Goal: Transaction & Acquisition: Purchase product/service

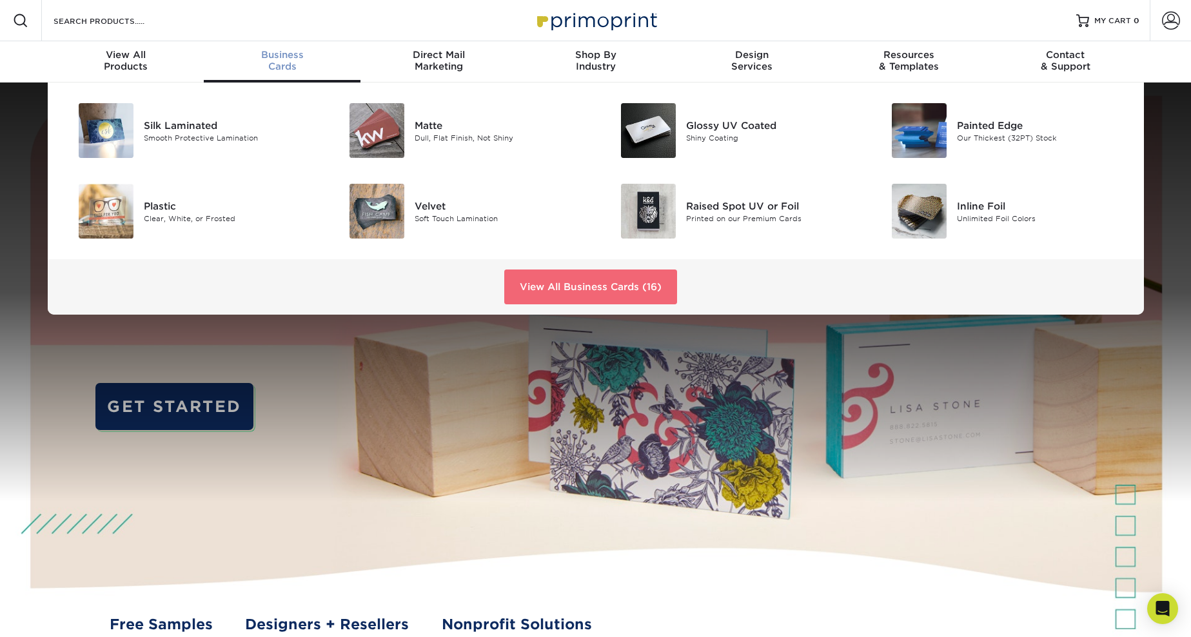
click at [576, 270] on link "View All Business Cards (16)" at bounding box center [590, 287] width 173 height 35
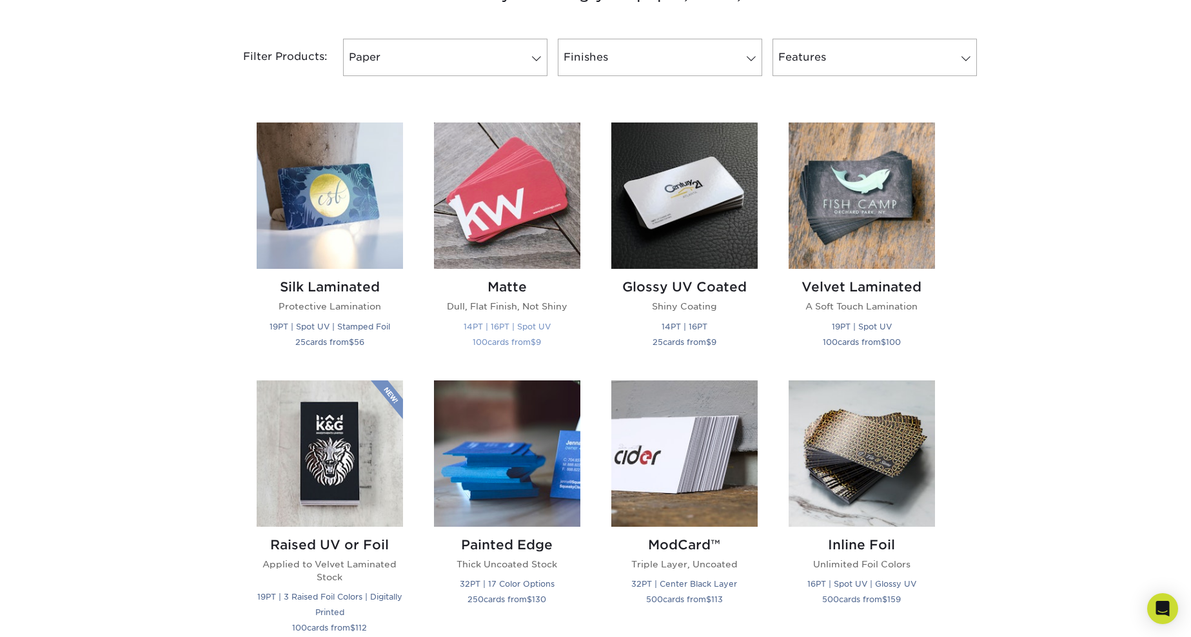
scroll to position [527, 0]
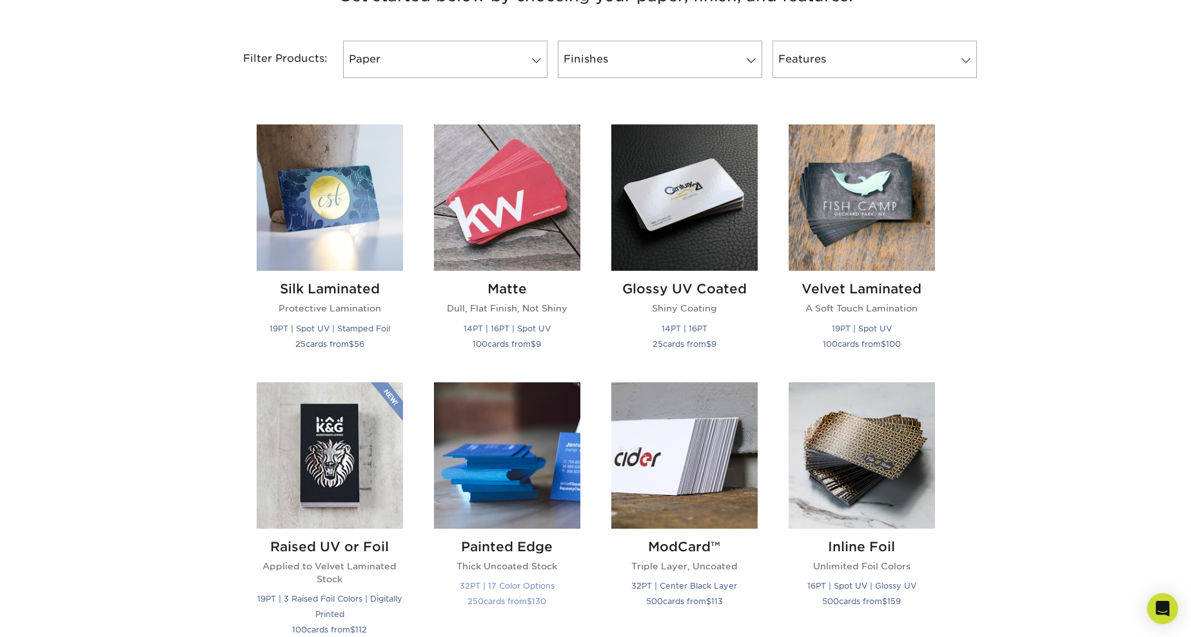
click at [519, 382] on img at bounding box center [507, 455] width 146 height 146
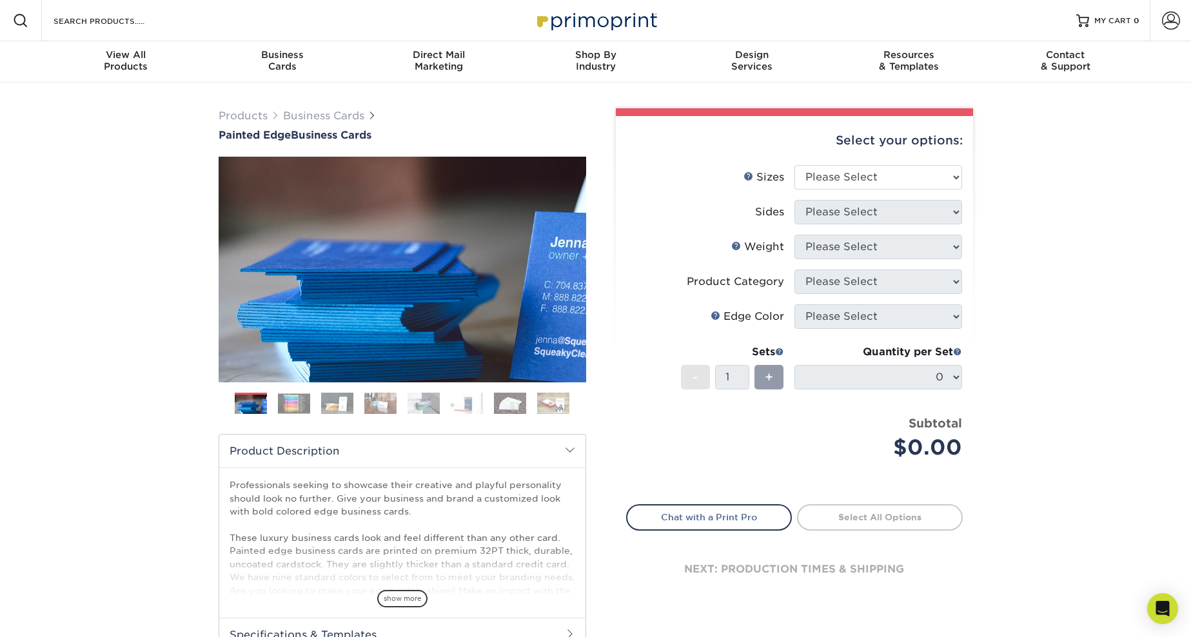
click at [287, 393] on img at bounding box center [294, 403] width 32 height 20
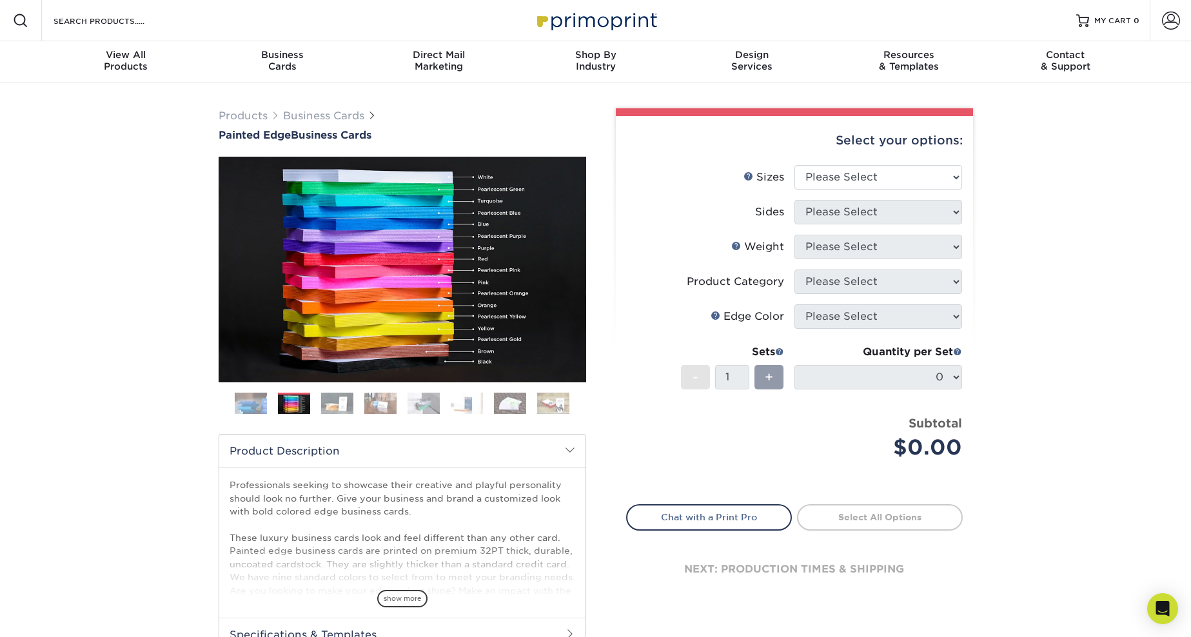
click at [248, 388] on img at bounding box center [251, 404] width 32 height 32
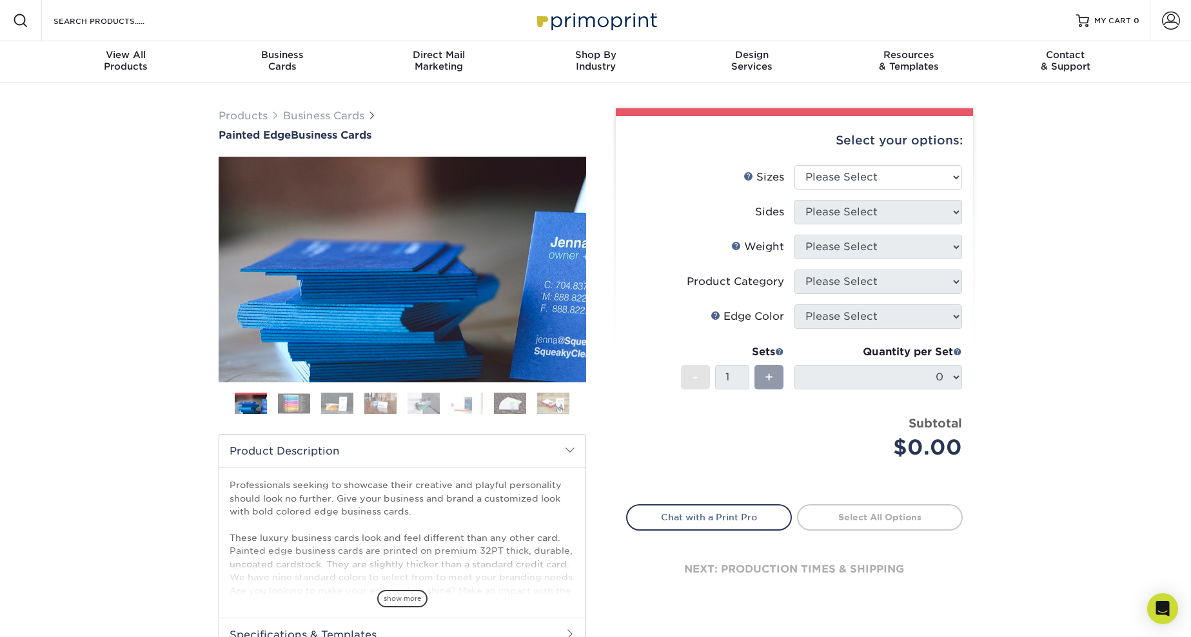
click at [283, 393] on img at bounding box center [294, 403] width 32 height 20
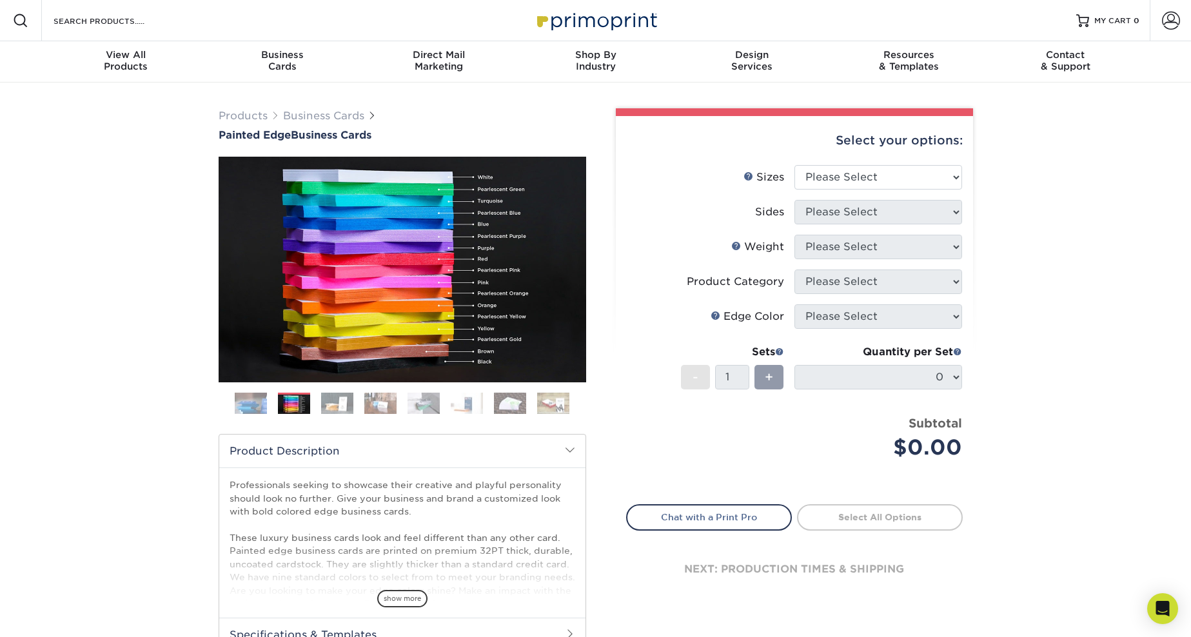
click at [333, 392] on img at bounding box center [337, 403] width 32 height 23
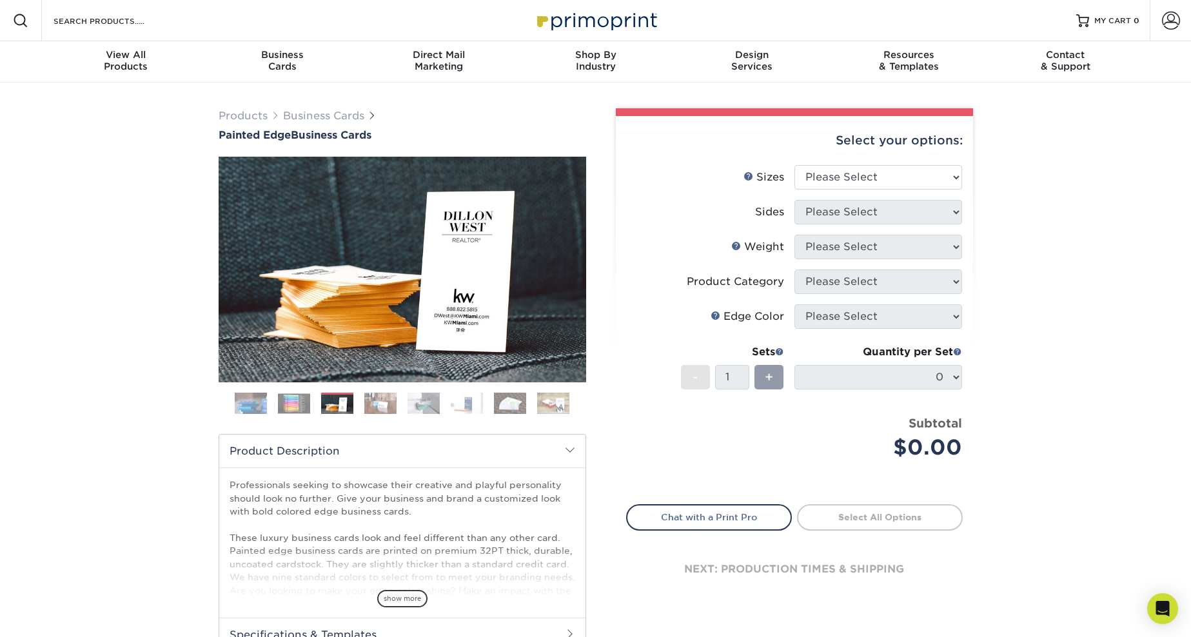
click at [390, 392] on img at bounding box center [380, 403] width 32 height 23
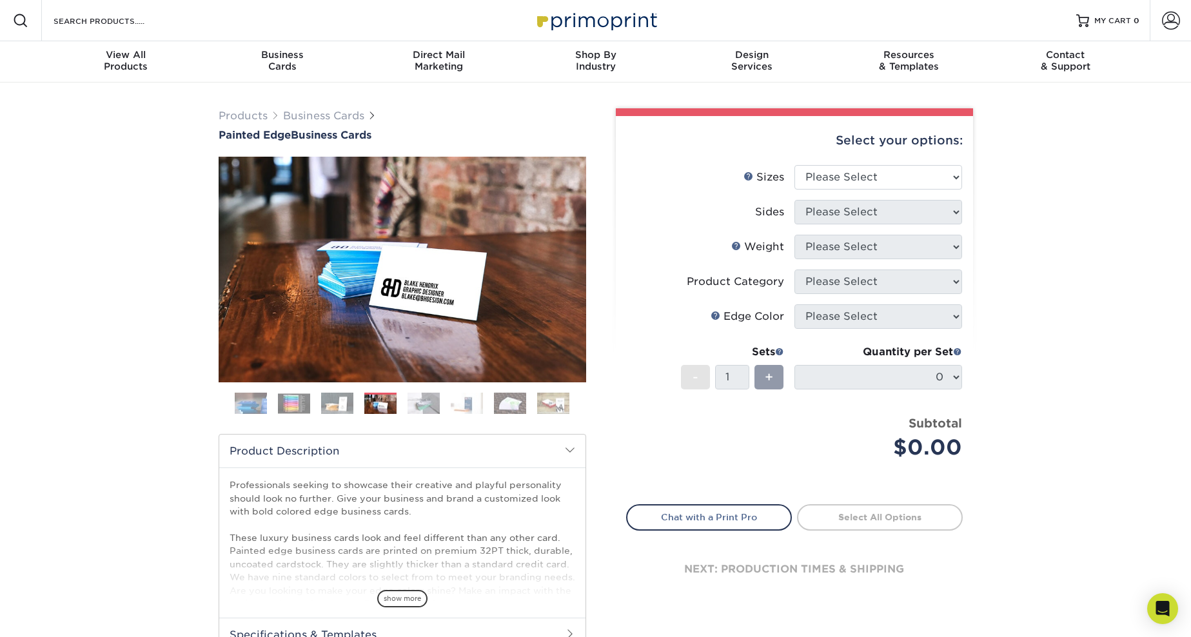
click at [292, 393] on img at bounding box center [294, 403] width 32 height 20
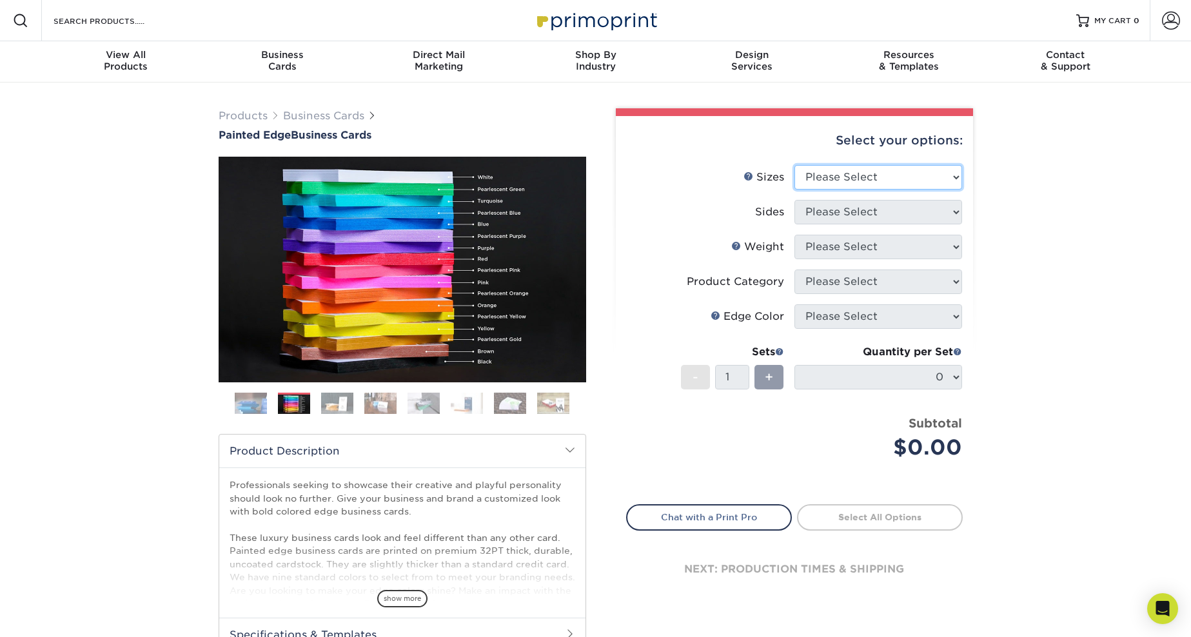
click at [940, 165] on select "Please Select 2" x 3.5" - Standard 2.125" x 3.375" - European 2.5" x 2.5" - Squ…" at bounding box center [878, 177] width 168 height 25
click at [260, 388] on img at bounding box center [251, 404] width 32 height 32
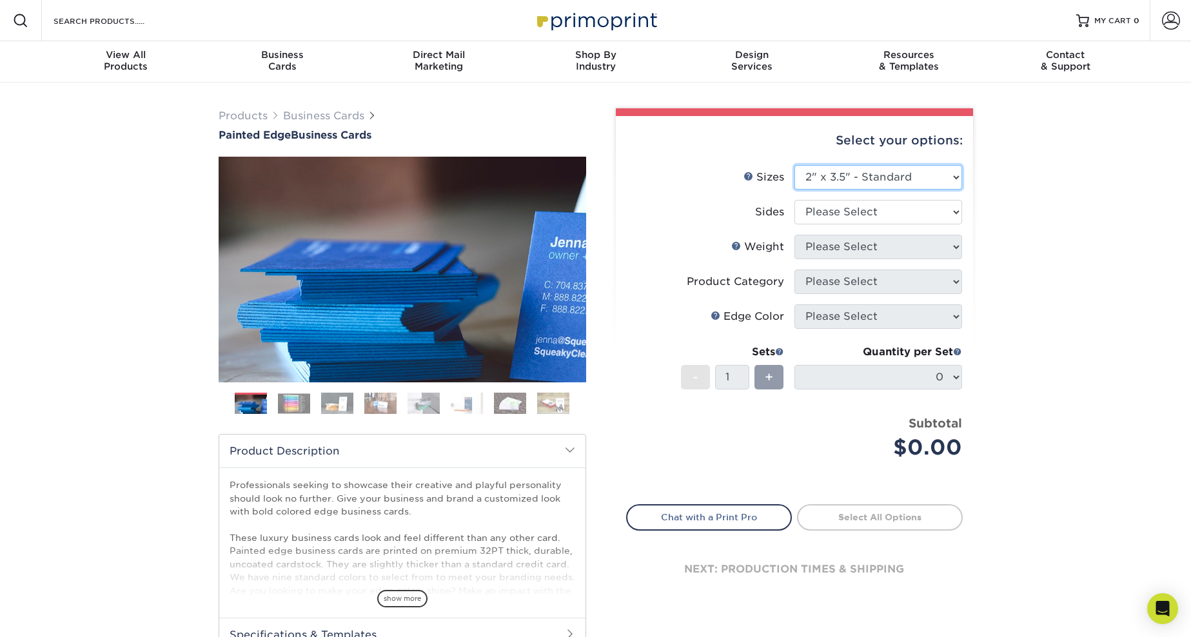
click at [902, 165] on select "Please Select 2" x 3.5" - Standard 2.125" x 3.375" - European 2.5" x 2.5" - Squ…" at bounding box center [878, 177] width 168 height 25
select select "2.50x2.50"
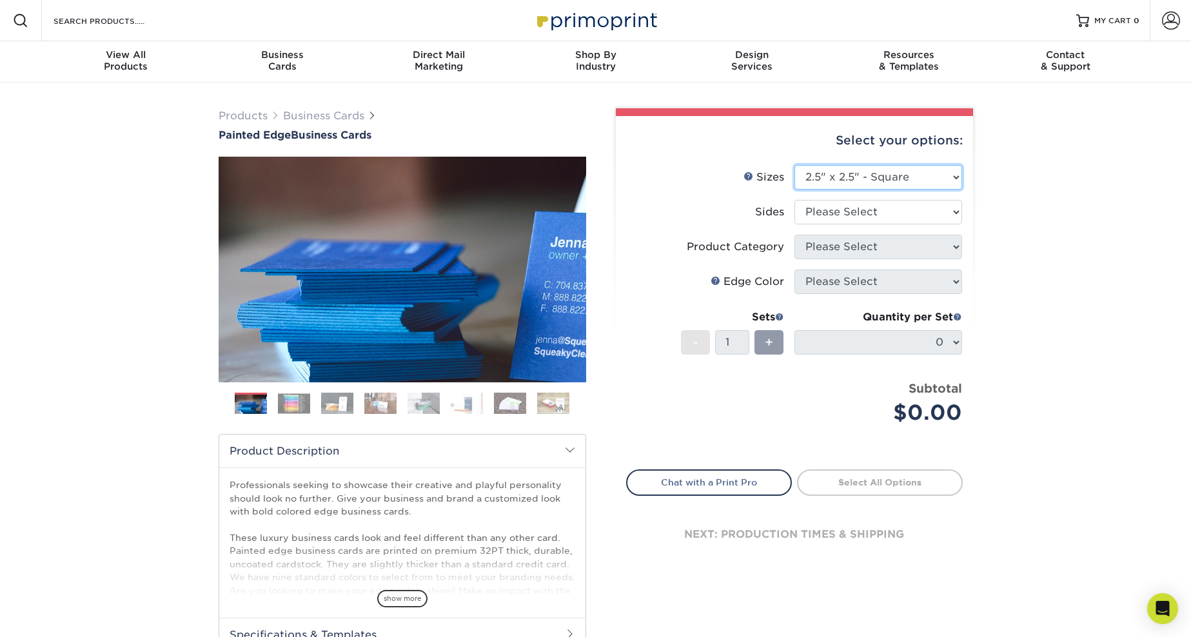
click at [900, 165] on select "Please Select 2" x 3.5" - Standard 2.125" x 3.375" - European 2.5" x 2.5" - Squ…" at bounding box center [878, 177] width 168 height 25
click at [905, 200] on select "Please Select Print Both Sides Print Front Only" at bounding box center [878, 212] width 168 height 25
click at [930, 200] on select "Please Select Print Both Sides Print Front Only" at bounding box center [878, 212] width 168 height 25
select select "13abbda7-1d64-4f25-8bb2-c179b224825d"
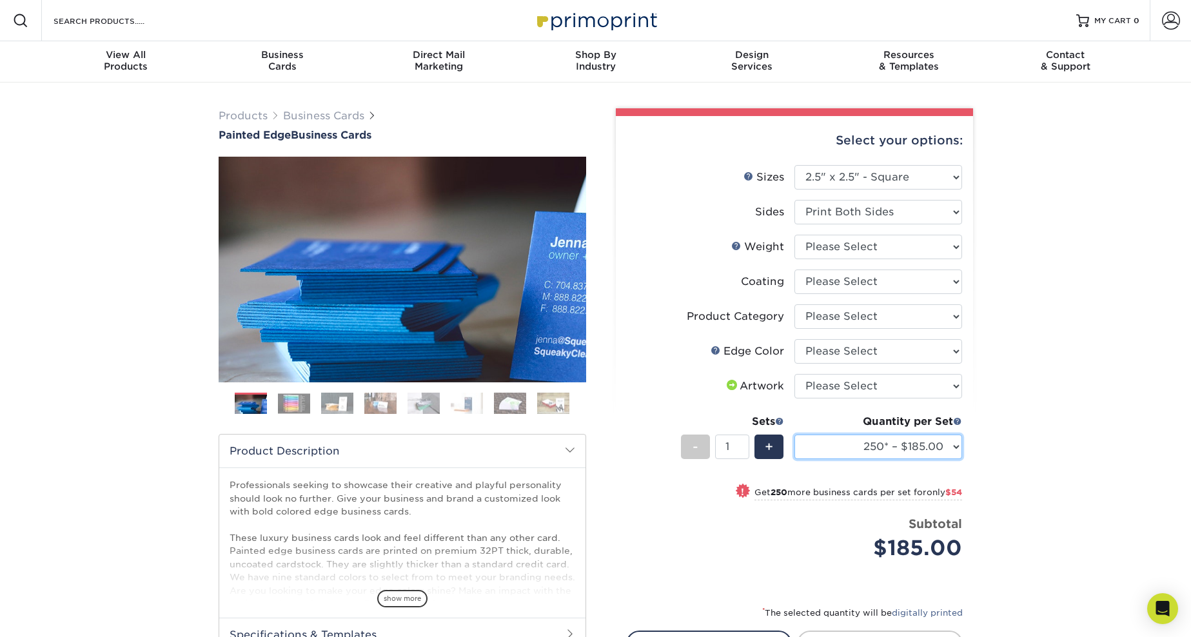
click at [958, 435] on select "250* – $185.00 500* – $239.00 1000* – $339.00" at bounding box center [878, 447] width 168 height 25
click at [776, 435] on div "+" at bounding box center [768, 447] width 29 height 25
click at [689, 435] on div "-" at bounding box center [695, 447] width 29 height 25
type input "1"
